Goal: Task Accomplishment & Management: Complete application form

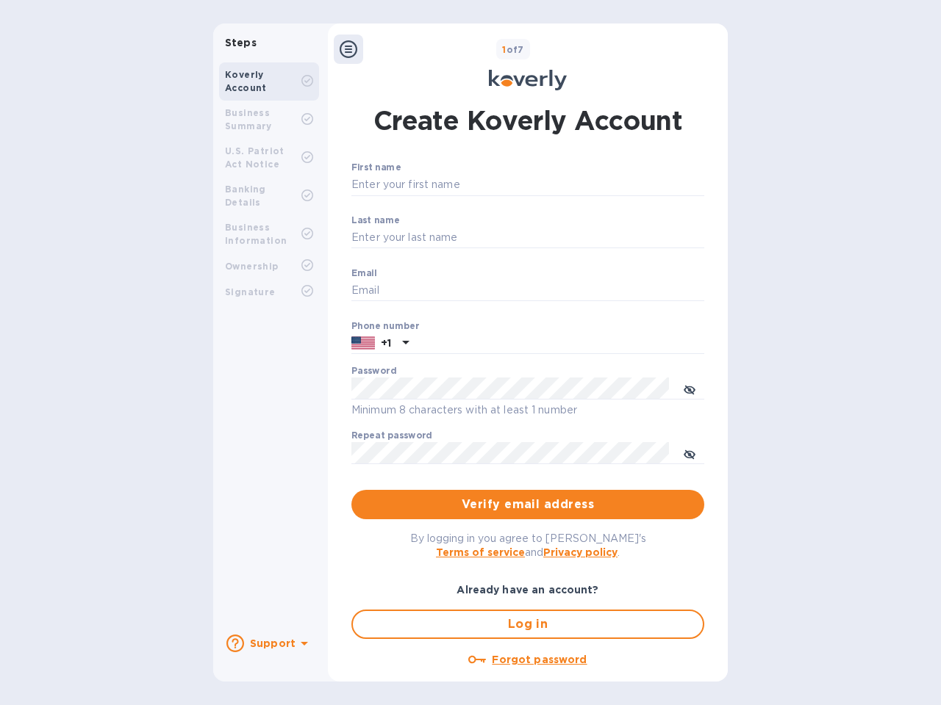
click at [268, 644] on b "Support" at bounding box center [273, 644] width 46 height 12
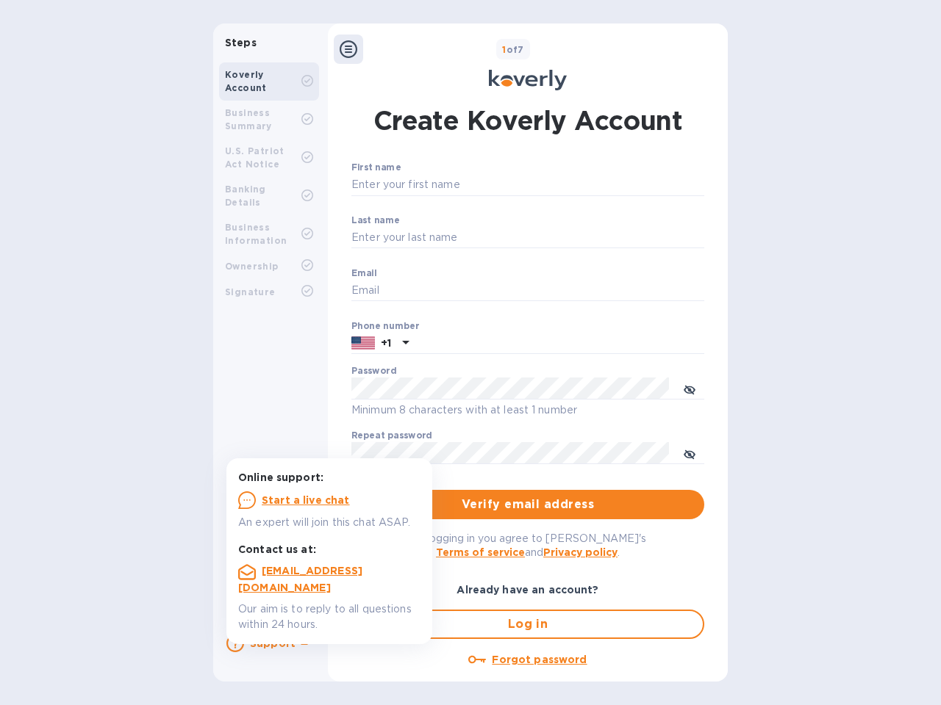
click at [235, 644] on icon at bounding box center [235, 644] width 18 height 18
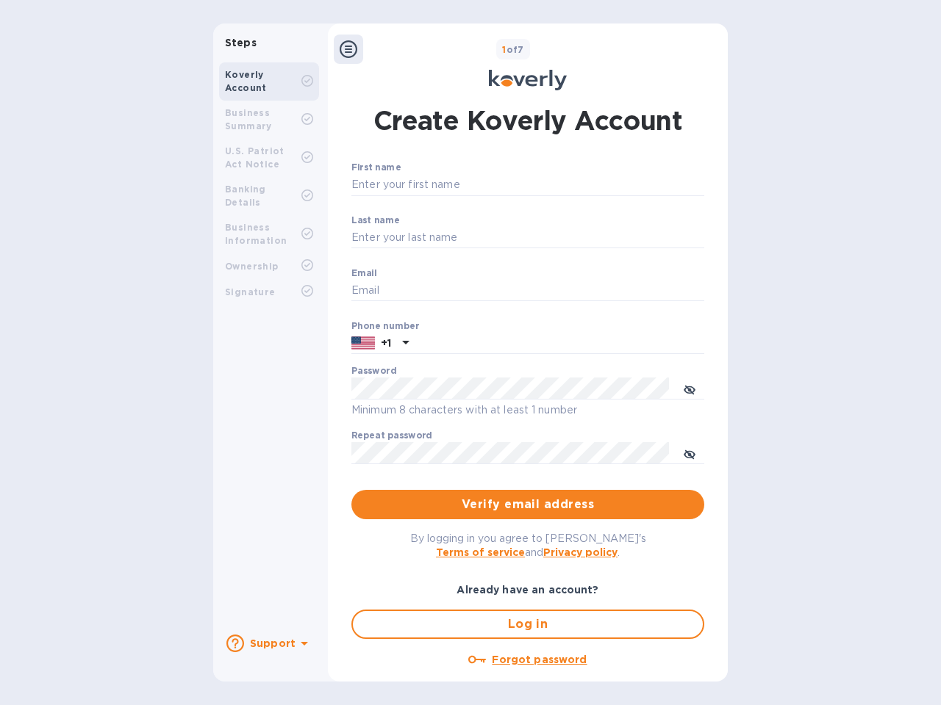
click at [302, 645] on icon at bounding box center [304, 644] width 7 height 4
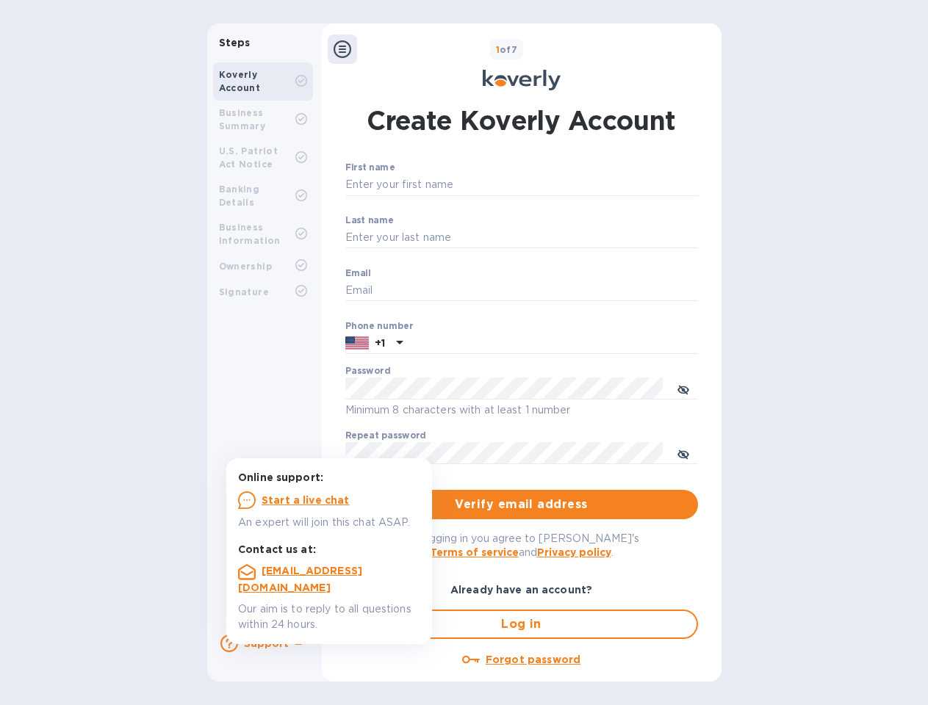
click at [348, 49] on icon at bounding box center [343, 49] width 18 height 18
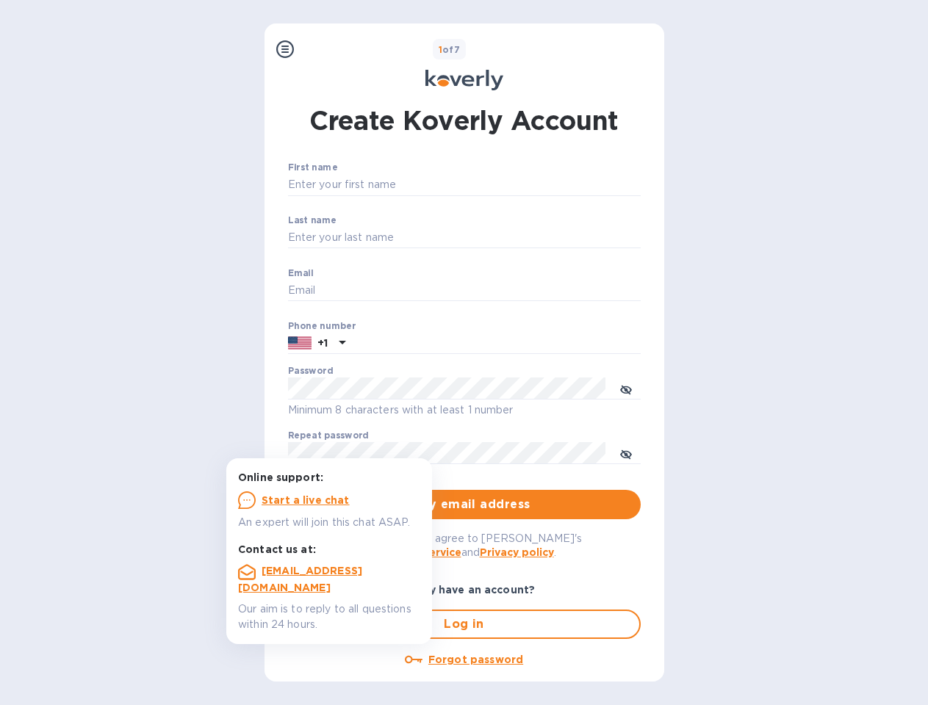
click at [525, 185] on input "First name" at bounding box center [464, 185] width 353 height 22
click at [525, 238] on input "Last name" at bounding box center [464, 238] width 353 height 22
click at [525, 291] on input "Email" at bounding box center [464, 291] width 353 height 22
click at [525, 344] on input "text" at bounding box center [496, 344] width 290 height 22
click at [380, 344] on input "text" at bounding box center [496, 344] width 290 height 22
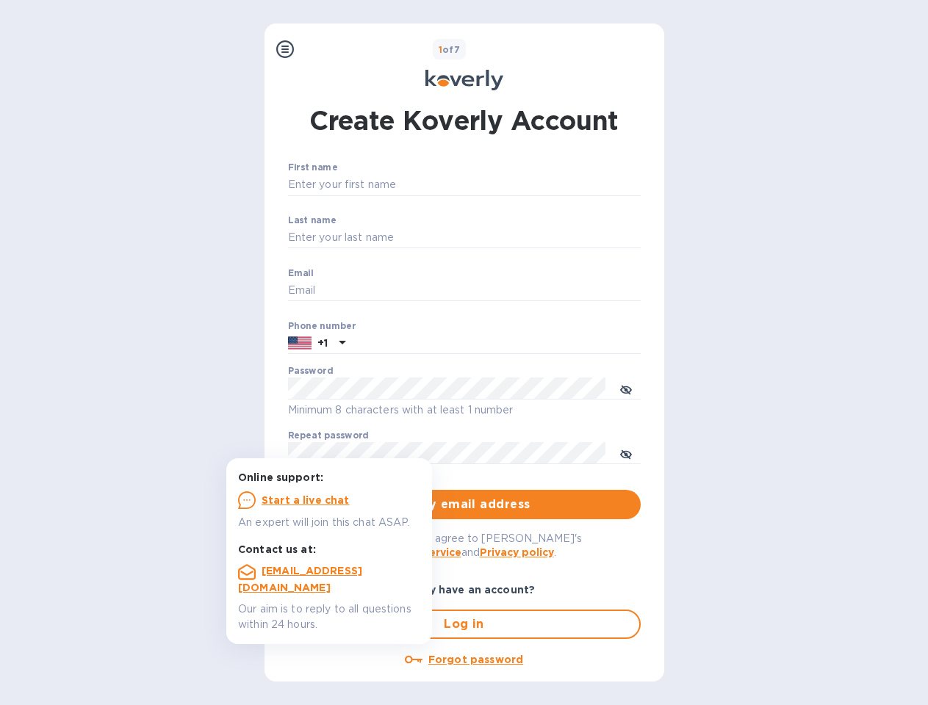
click at [403, 344] on input "text" at bounding box center [496, 344] width 290 height 22
